Goal: Task Accomplishment & Management: Manage account settings

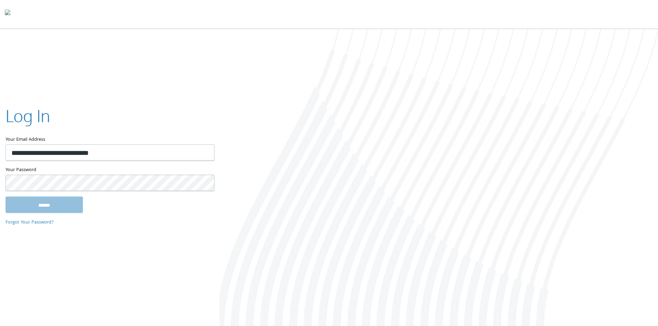
type input "**********"
click at [6, 197] on input "******" at bounding box center [44, 205] width 77 height 17
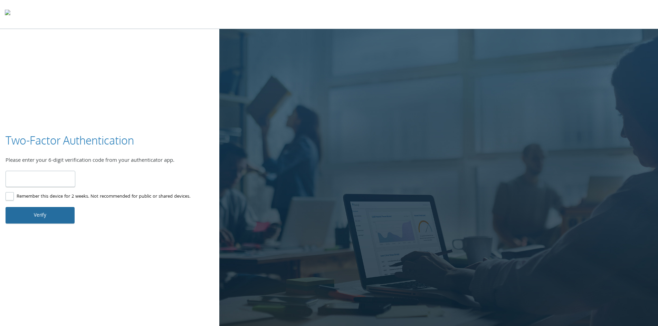
type input "******"
click at [55, 211] on button "Verify" at bounding box center [40, 215] width 69 height 17
